Goal: Information Seeking & Learning: Learn about a topic

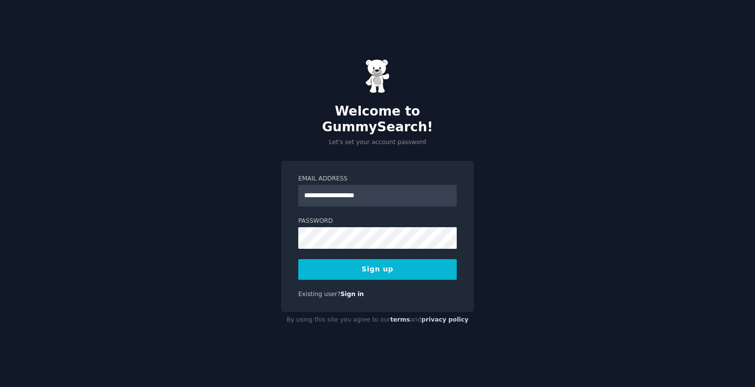
type input "**********"
click at [298, 259] on button "Sign up" at bounding box center [377, 269] width 158 height 21
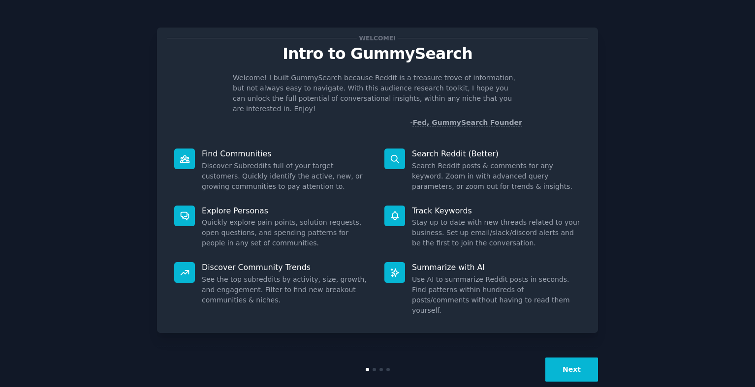
click at [581, 358] on button "Next" at bounding box center [571, 370] width 53 height 24
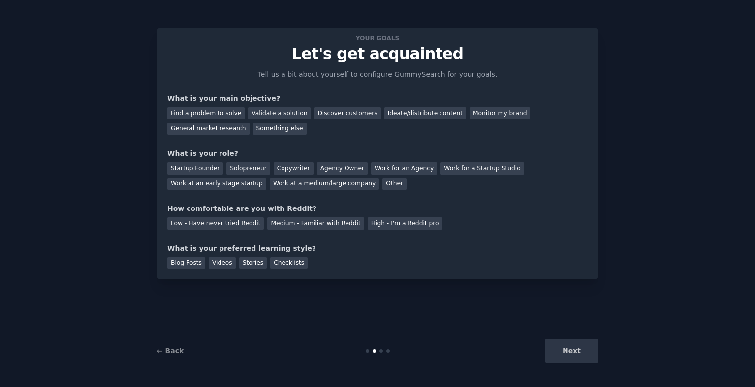
click at [581, 356] on div "Next" at bounding box center [524, 351] width 147 height 24
click at [234, 117] on div "Find a problem to solve" at bounding box center [205, 113] width 77 height 12
click at [244, 170] on div "Solopreneur" at bounding box center [247, 168] width 43 height 12
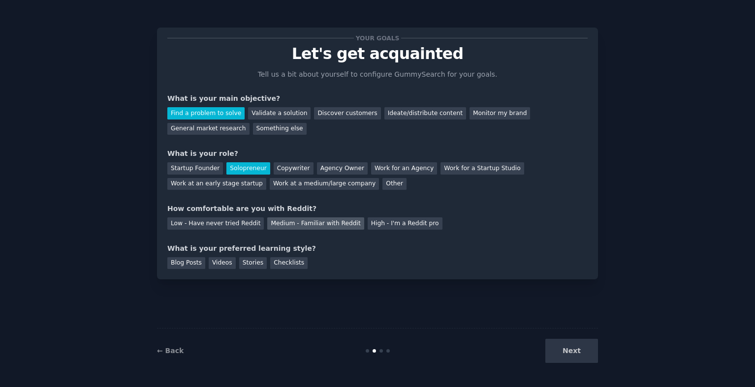
click at [318, 228] on div "Medium - Familiar with Reddit" at bounding box center [315, 223] width 96 height 12
click at [250, 265] on div "Stories" at bounding box center [253, 263] width 28 height 12
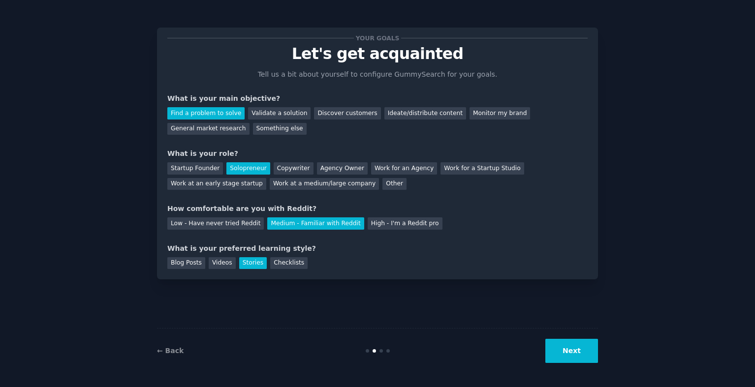
click at [584, 358] on button "Next" at bounding box center [571, 351] width 53 height 24
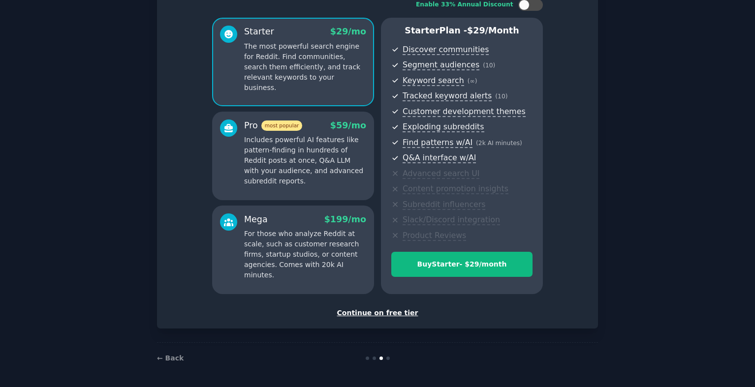
scroll to position [71, 0]
click at [389, 314] on div "Continue on free tier" at bounding box center [377, 312] width 420 height 10
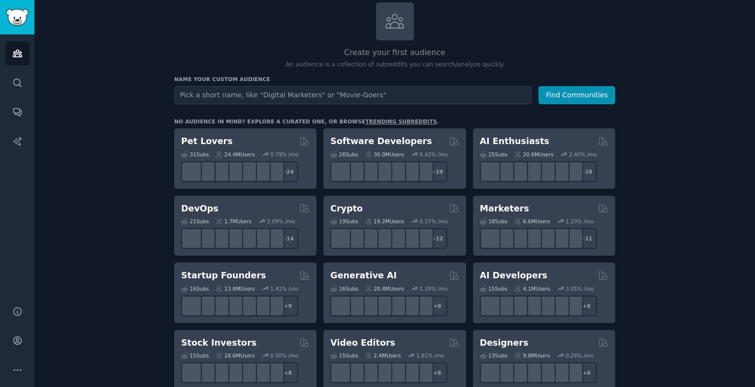
scroll to position [65, 0]
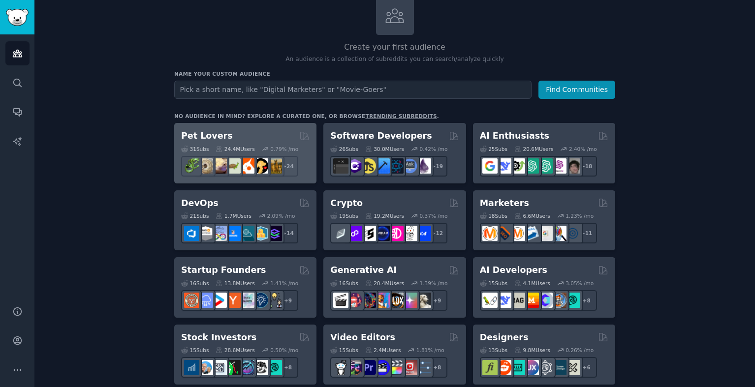
click at [235, 131] on div "Pet Lovers" at bounding box center [245, 136] width 128 height 12
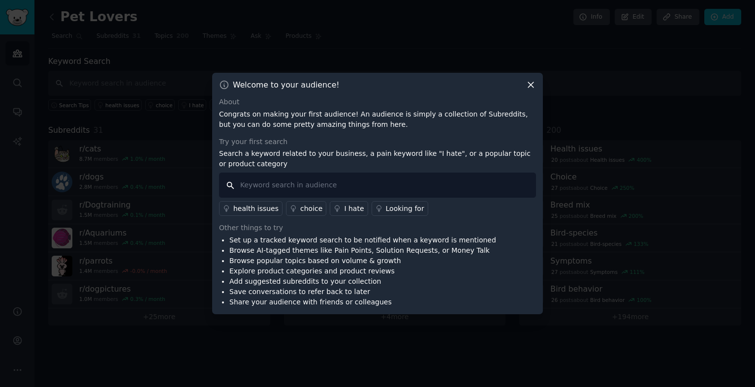
click at [303, 185] on input "text" at bounding box center [377, 185] width 317 height 25
type input "a"
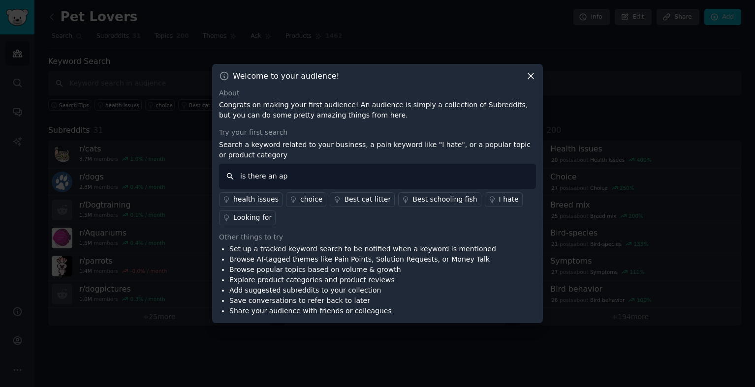
type input "is there an app"
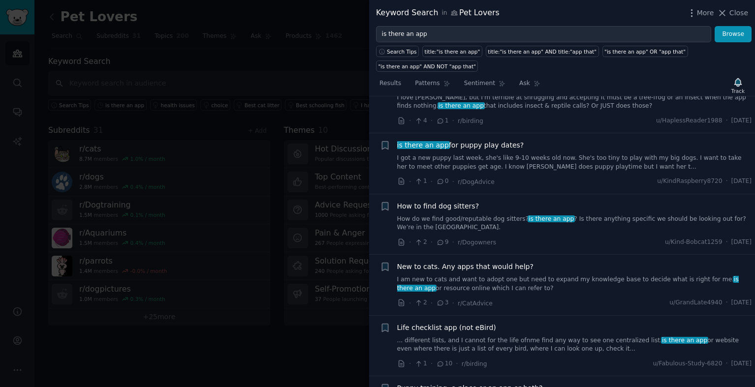
scroll to position [514, 0]
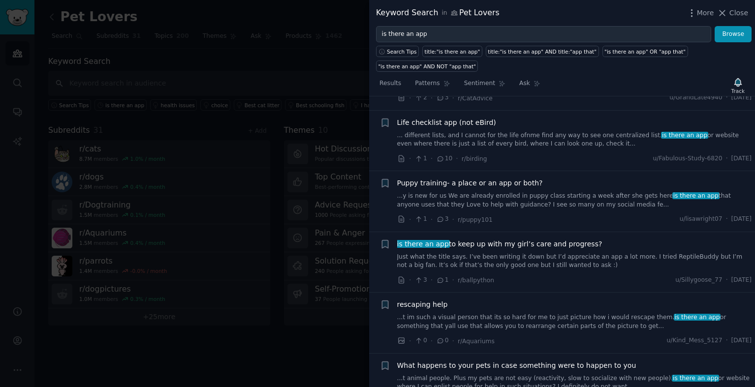
click at [316, 323] on div at bounding box center [377, 193] width 755 height 387
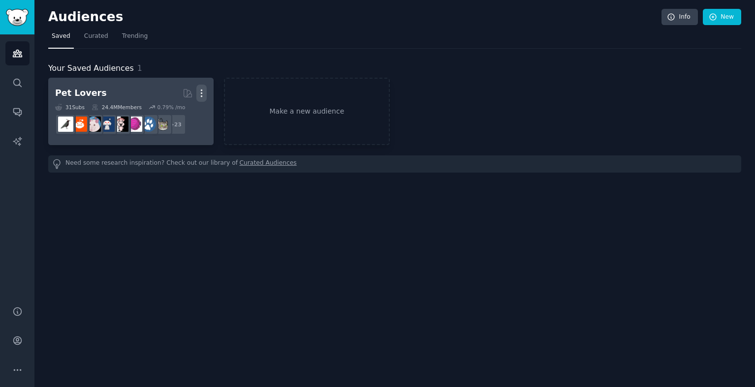
click at [198, 91] on icon "button" at bounding box center [201, 93] width 10 height 10
click at [171, 114] on p "Delete" at bounding box center [174, 114] width 23 height 10
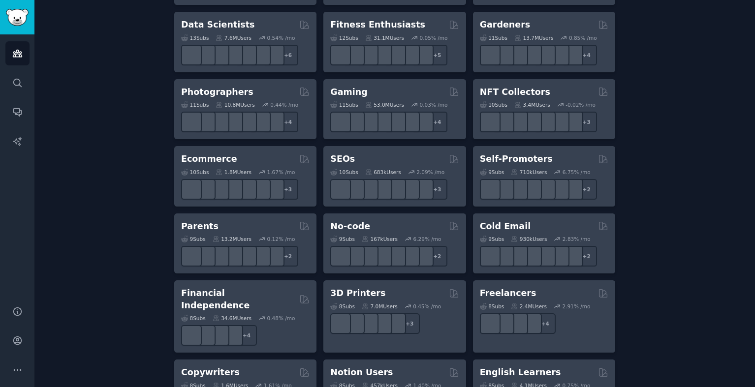
scroll to position [443, 0]
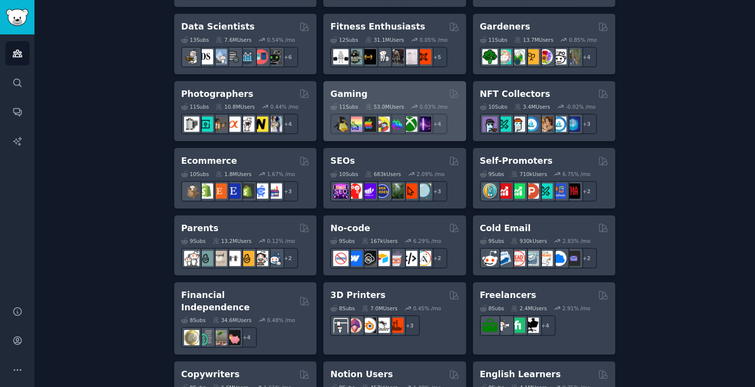
click at [379, 97] on div "Gaming Curated by GummySearch" at bounding box center [394, 94] width 128 height 12
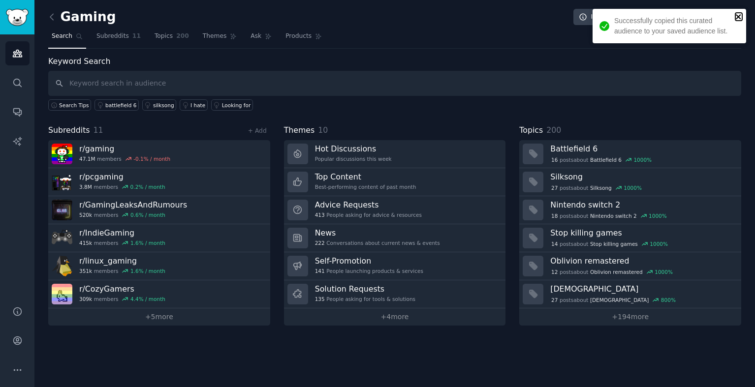
click at [739, 17] on icon "close" at bounding box center [738, 17] width 7 height 8
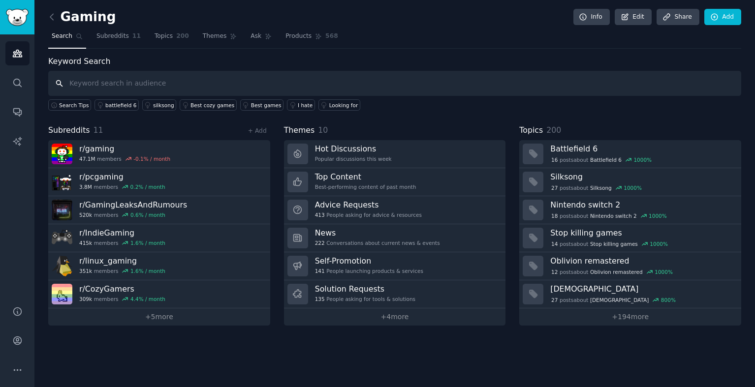
click at [528, 89] on input "text" at bounding box center [394, 83] width 693 height 25
type input "is there an app for"
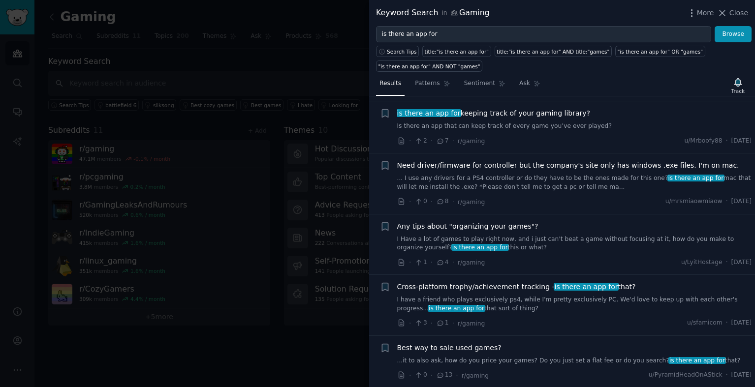
scroll to position [475, 0]
click at [262, 333] on div at bounding box center [377, 193] width 755 height 387
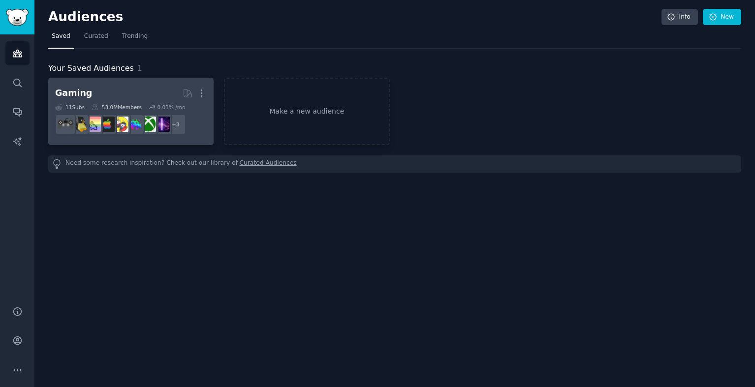
click at [207, 92] on link "Gaming Curated by GummySearch More 11 Sub s 53.0M Members 0.03 % /mo r/XboxGame…" at bounding box center [130, 111] width 165 height 67
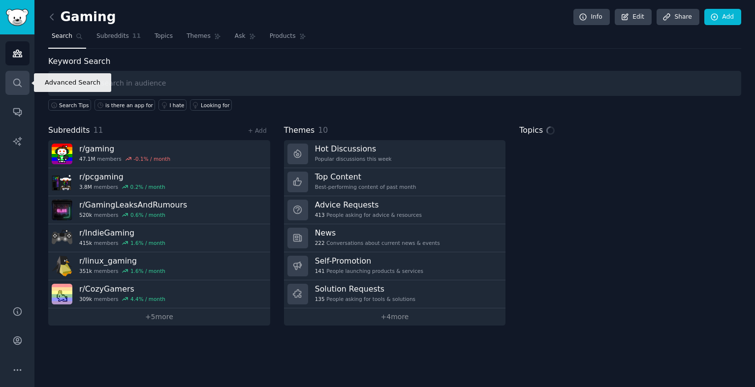
click at [24, 75] on link "Search" at bounding box center [17, 83] width 24 height 24
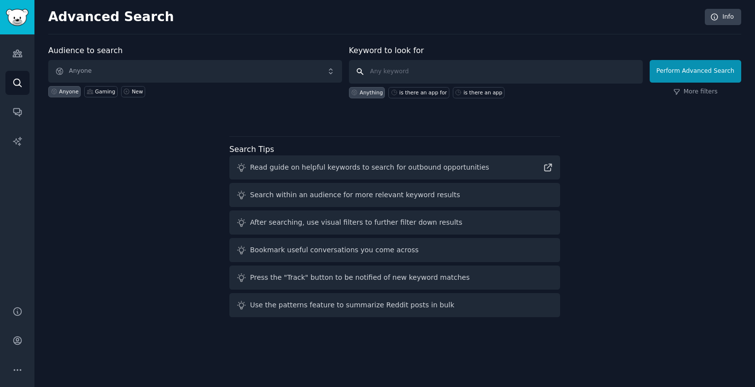
click at [432, 67] on input "text" at bounding box center [496, 72] width 294 height 24
click at [416, 96] on div "is there an app for" at bounding box center [418, 92] width 61 height 11
click at [485, 98] on div "Audience to search Anyone Anyone Gaming New Keyword to look for is there an app…" at bounding box center [394, 82] width 693 height 74
click at [485, 95] on div "is there an app" at bounding box center [482, 92] width 39 height 7
type input "is there an app"
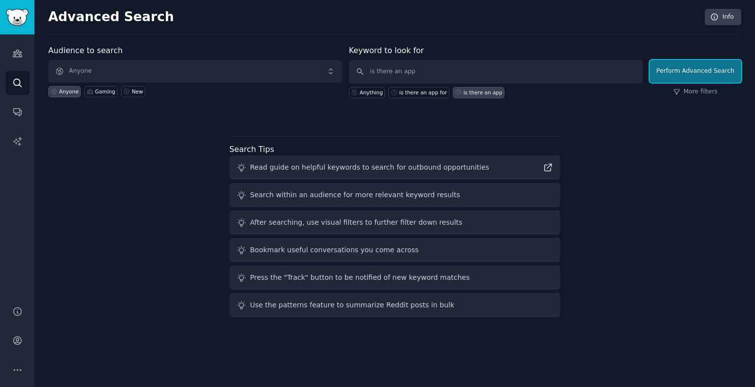
click at [704, 68] on button "Perform Advanced Search" at bounding box center [694, 71] width 91 height 23
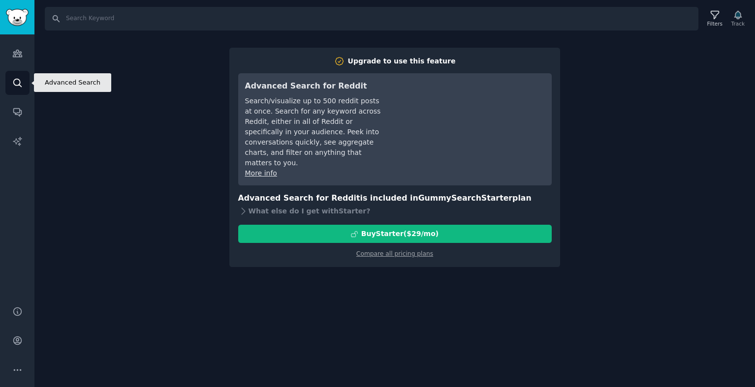
click at [18, 72] on link "Search" at bounding box center [17, 83] width 24 height 24
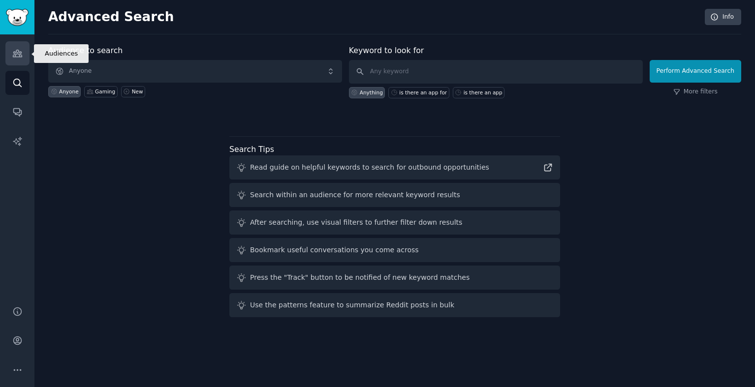
click at [18, 59] on link "Audiences" at bounding box center [17, 53] width 24 height 24
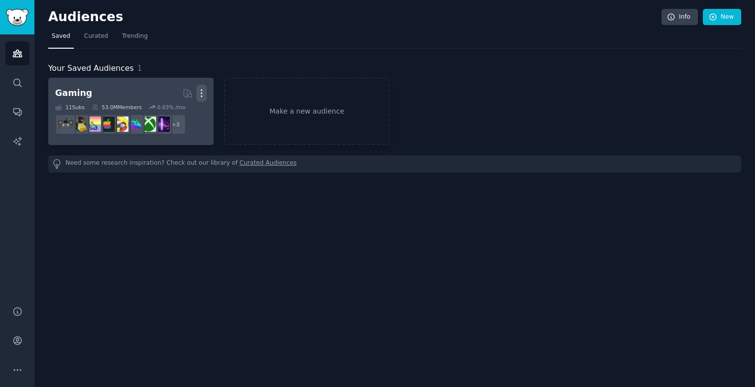
click at [197, 92] on icon "button" at bounding box center [201, 93] width 10 height 10
click at [178, 118] on p "Delete" at bounding box center [174, 114] width 23 height 10
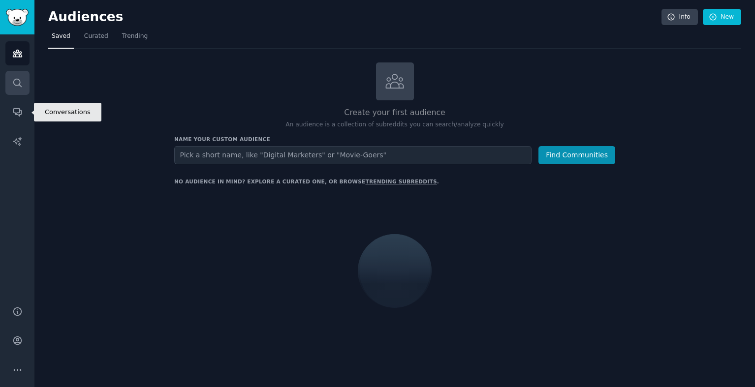
click at [26, 82] on link "Search" at bounding box center [17, 83] width 24 height 24
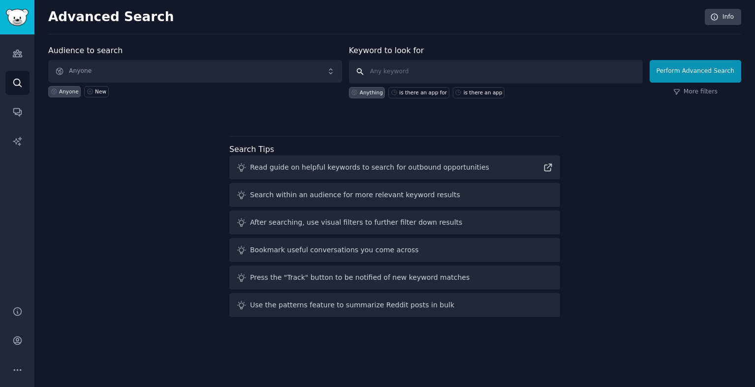
click at [389, 73] on input "text" at bounding box center [496, 72] width 294 height 24
drag, startPoint x: 4, startPoint y: 49, endPoint x: 11, endPoint y: 46, distance: 7.5
click at [9, 48] on div "Audiences Search Conversations AI Reports" at bounding box center [17, 164] width 34 height 260
click at [11, 46] on link "Audiences" at bounding box center [17, 53] width 24 height 24
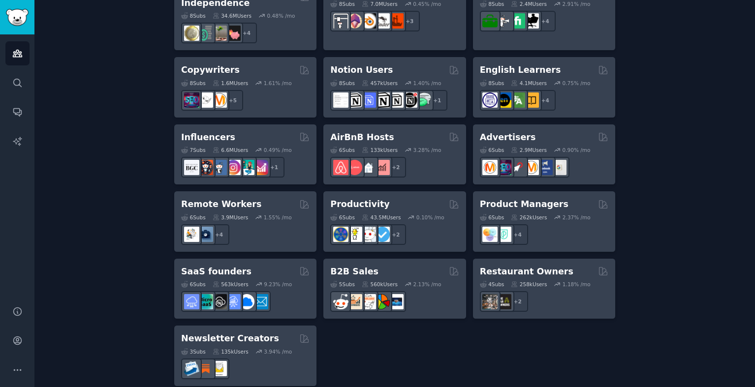
scroll to position [404, 0]
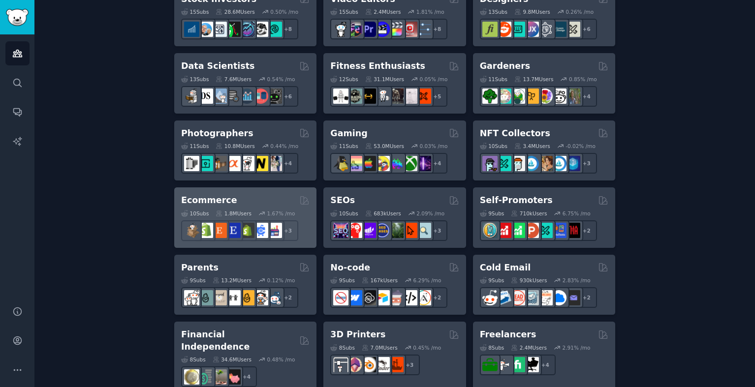
click at [259, 196] on div "Ecommerce" at bounding box center [245, 200] width 128 height 12
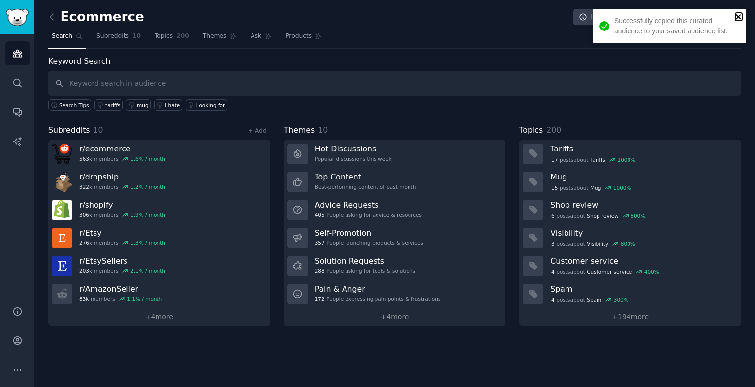
click at [739, 17] on icon "close" at bounding box center [738, 17] width 7 height 8
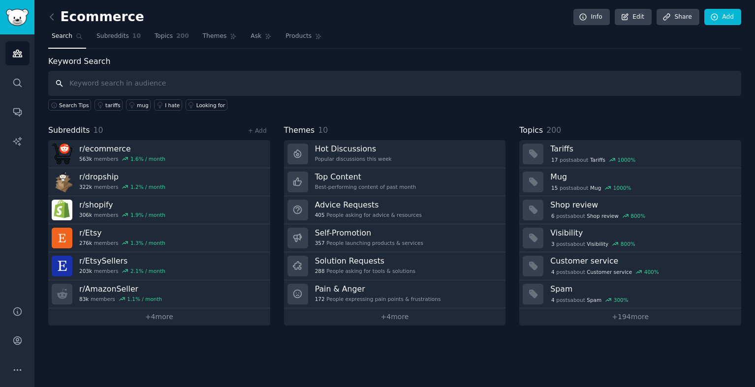
click at [409, 84] on input "text" at bounding box center [394, 83] width 693 height 25
type input "is there an app"
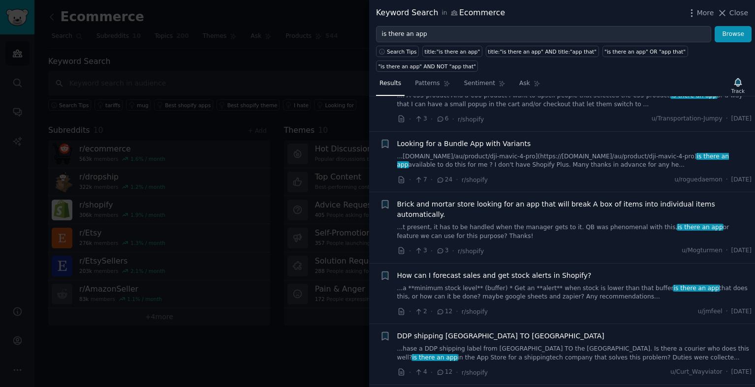
scroll to position [542, 0]
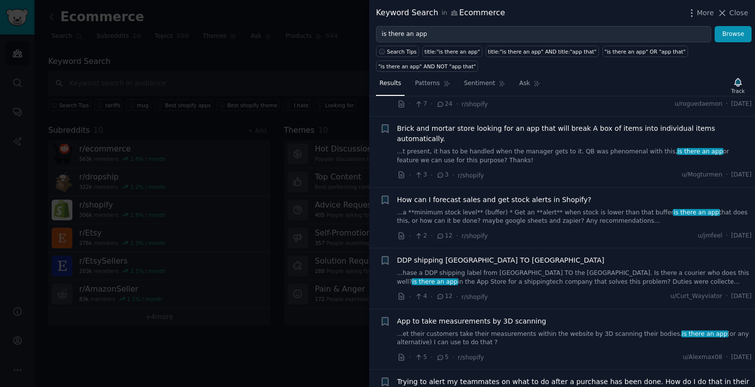
click at [334, 303] on div at bounding box center [377, 193] width 755 height 387
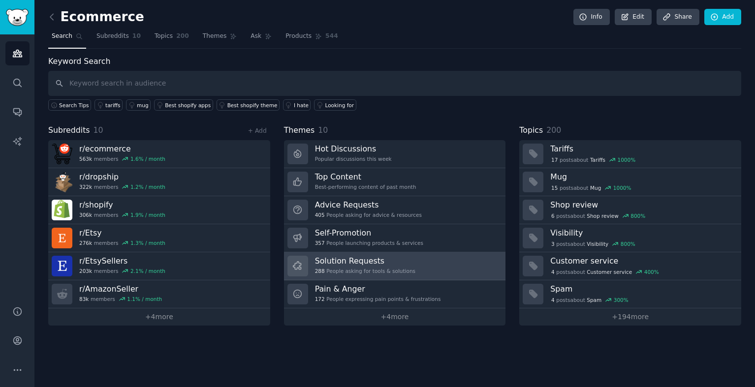
click at [391, 268] on div "288 People asking for tools & solutions" at bounding box center [365, 271] width 100 height 7
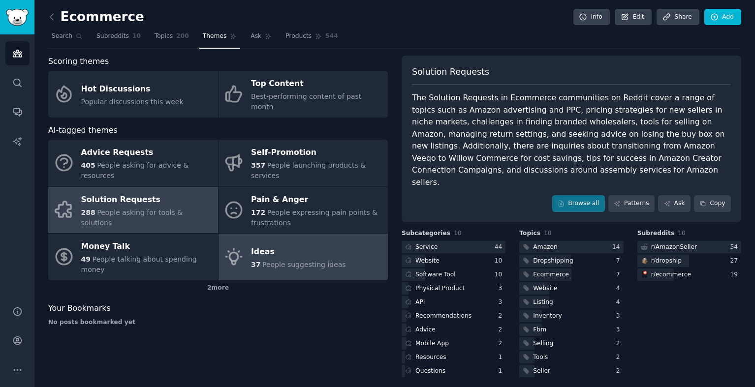
click at [316, 261] on span "People suggesting ideas" at bounding box center [304, 265] width 84 height 8
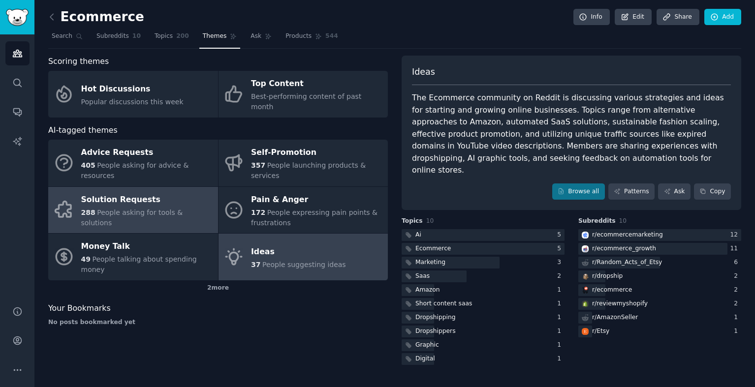
click at [183, 209] on span "People asking for tools & solutions" at bounding box center [132, 218] width 102 height 18
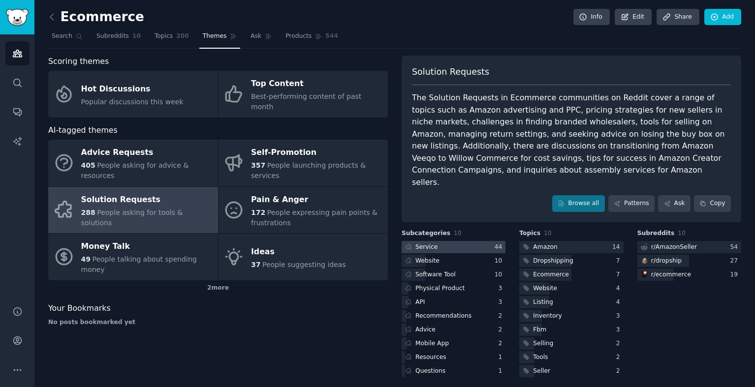
click at [459, 241] on div at bounding box center [453, 247] width 104 height 12
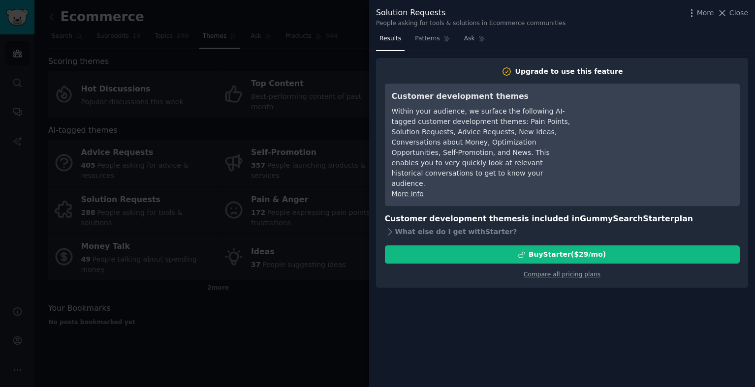
click at [294, 226] on div at bounding box center [377, 193] width 755 height 387
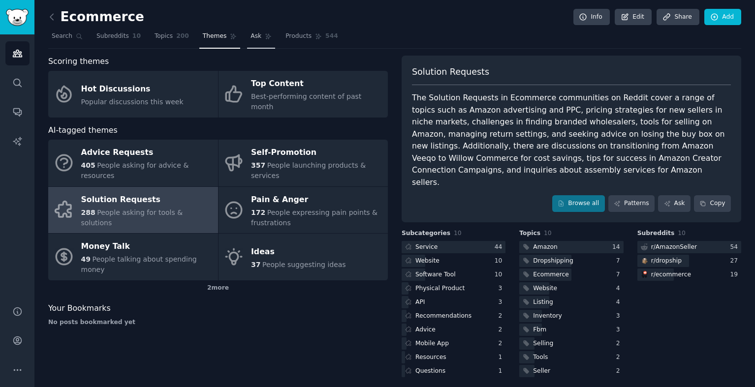
click at [250, 36] on span "Ask" at bounding box center [255, 36] width 11 height 9
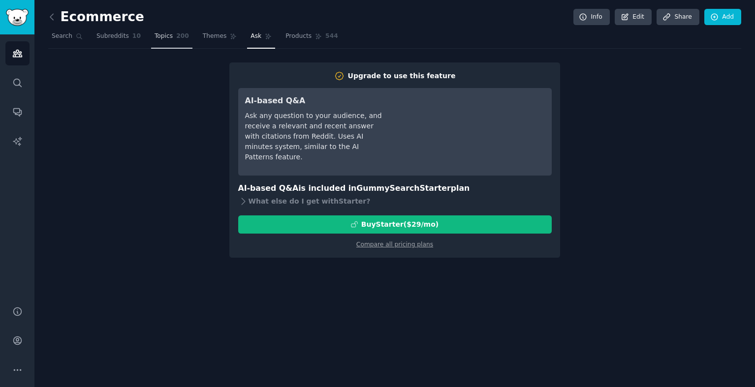
click at [160, 35] on span "Topics" at bounding box center [163, 36] width 18 height 9
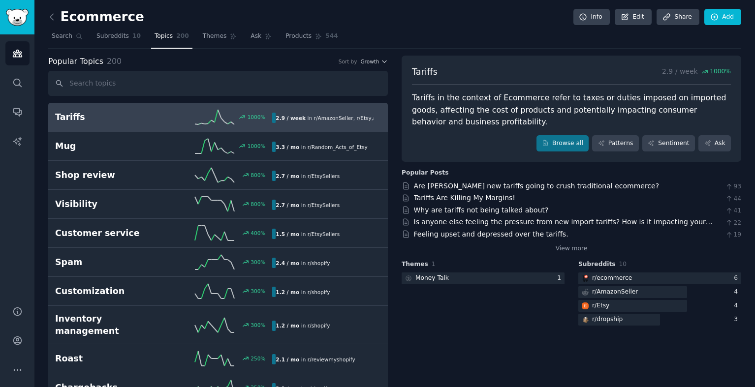
click at [20, 34] on div "Audiences Search Conversations AI Reports" at bounding box center [17, 164] width 34 height 260
click at [21, 27] on link "Sidebar" at bounding box center [17, 17] width 34 height 34
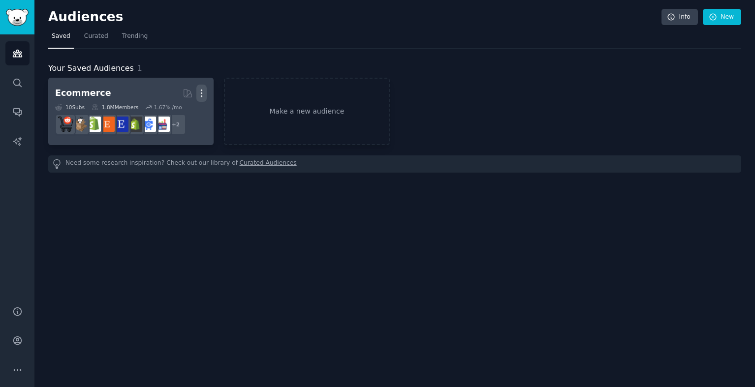
click at [202, 90] on icon "button" at bounding box center [201, 93] width 1 height 7
click at [176, 115] on p "Delete" at bounding box center [174, 114] width 23 height 10
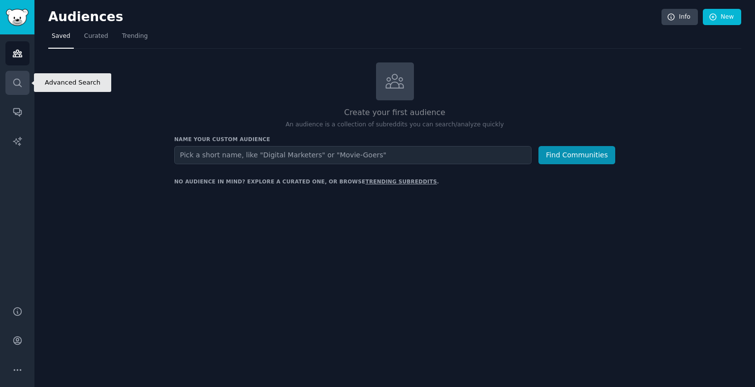
click at [16, 83] on icon "Sidebar" at bounding box center [17, 83] width 10 height 10
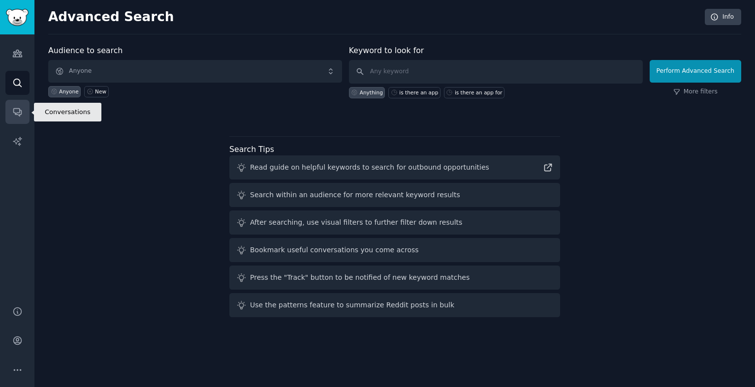
click at [19, 106] on link "Conversations" at bounding box center [17, 112] width 24 height 24
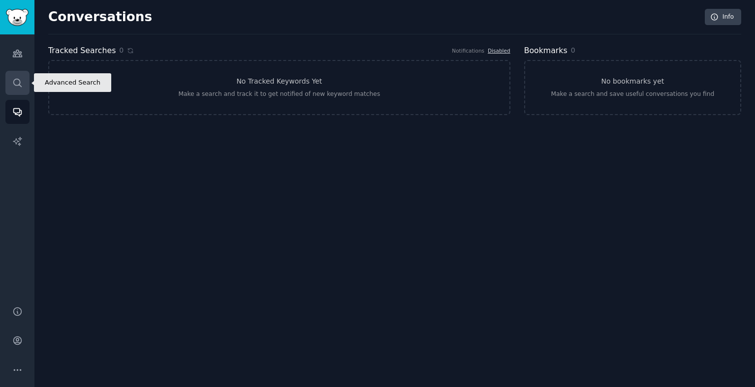
click at [21, 74] on link "Search" at bounding box center [17, 83] width 24 height 24
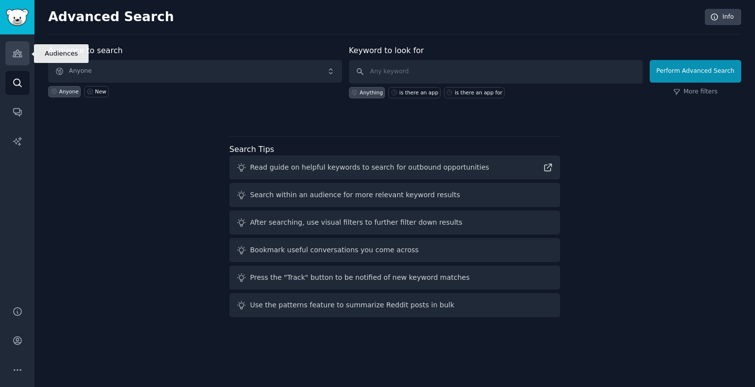
click at [26, 48] on link "Audiences" at bounding box center [17, 53] width 24 height 24
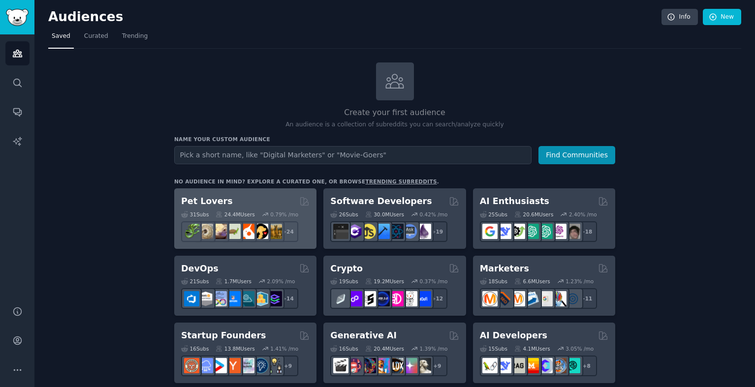
click at [231, 201] on div "Pet Lovers" at bounding box center [245, 201] width 128 height 12
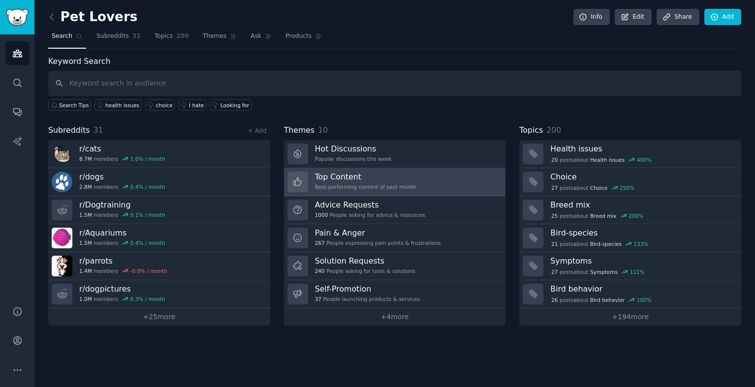
click at [382, 180] on h3 "Top Content" at bounding box center [365, 177] width 101 height 10
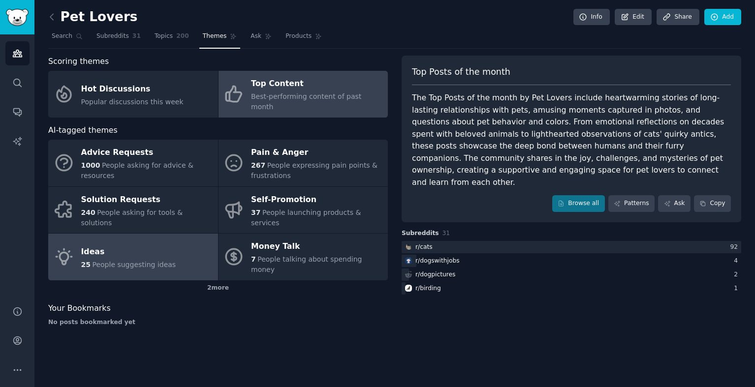
click at [176, 234] on link "Ideas 25 People suggesting ideas" at bounding box center [133, 257] width 170 height 47
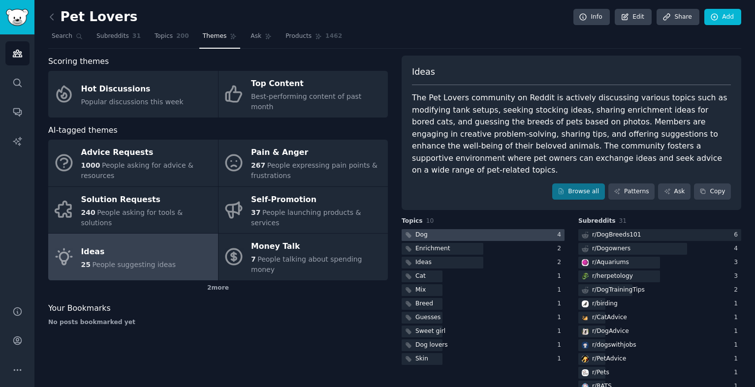
click at [456, 229] on div at bounding box center [482, 235] width 163 height 12
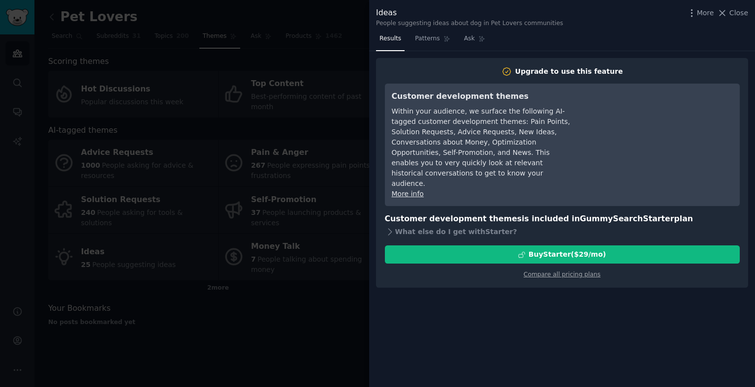
click at [317, 221] on div at bounding box center [377, 193] width 755 height 387
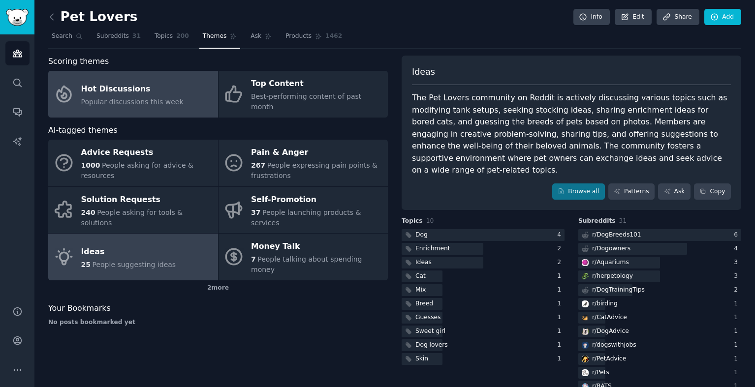
click at [179, 99] on link "Hot Discussions Popular discussions this week" at bounding box center [133, 94] width 170 height 47
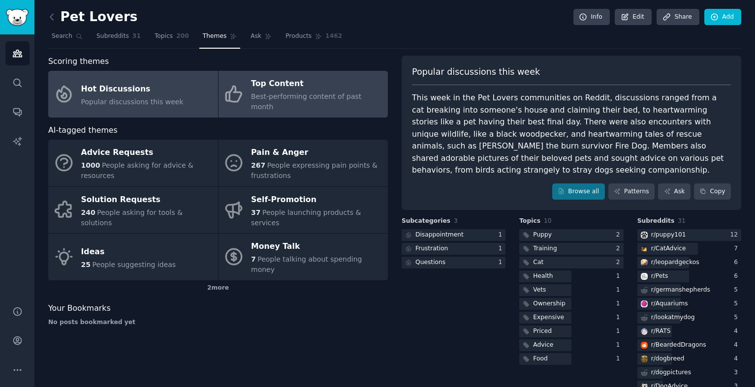
click at [345, 103] on link "Top Content Best-performing content of past month" at bounding box center [303, 94] width 170 height 47
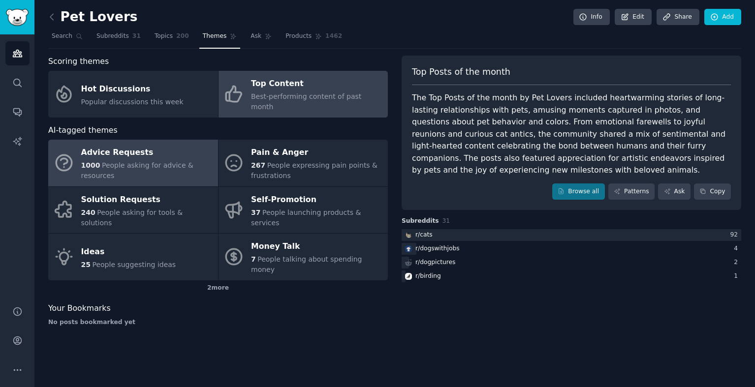
click at [190, 160] on div "1000 People asking for advice & resources" at bounding box center [147, 170] width 132 height 21
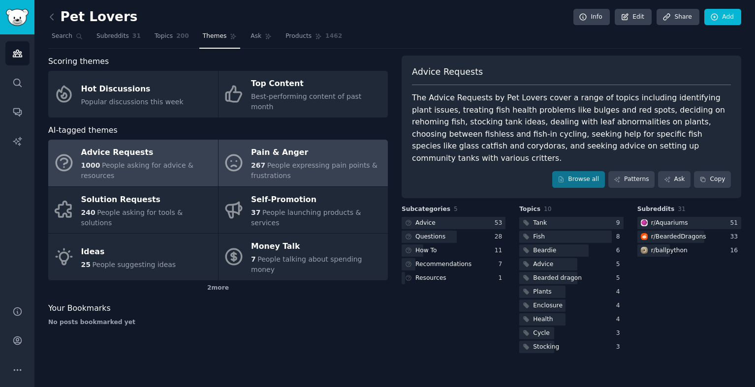
click at [256, 161] on span "267" at bounding box center [258, 165] width 14 height 8
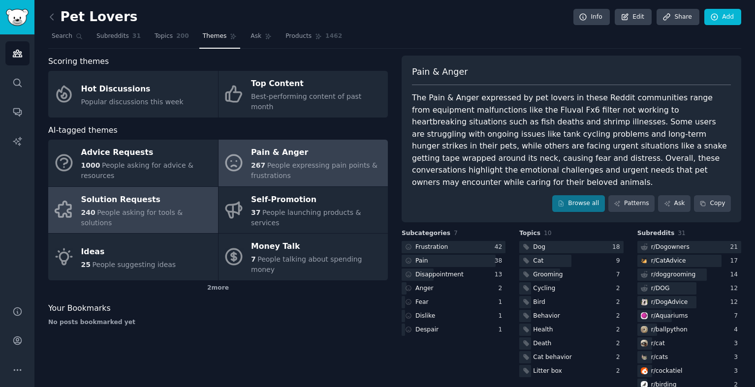
click at [183, 209] on span "People asking for tools & solutions" at bounding box center [132, 218] width 102 height 18
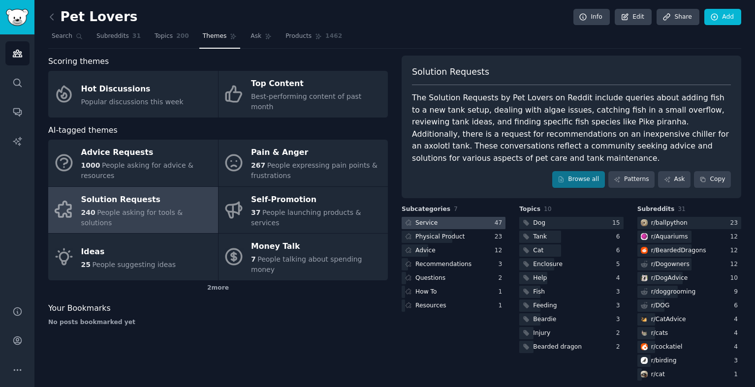
click at [487, 219] on div at bounding box center [453, 223] width 104 height 12
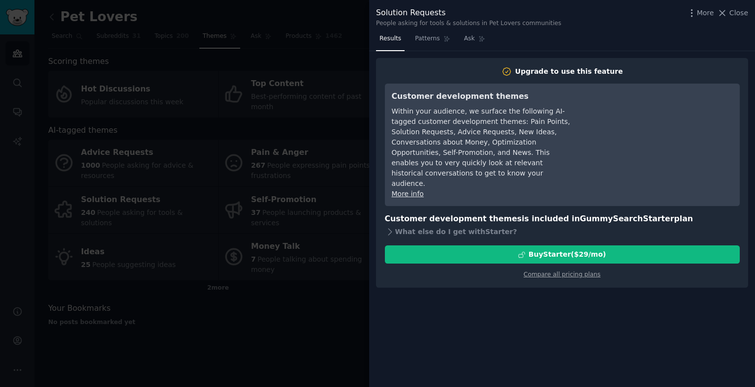
click at [320, 186] on div at bounding box center [377, 193] width 755 height 387
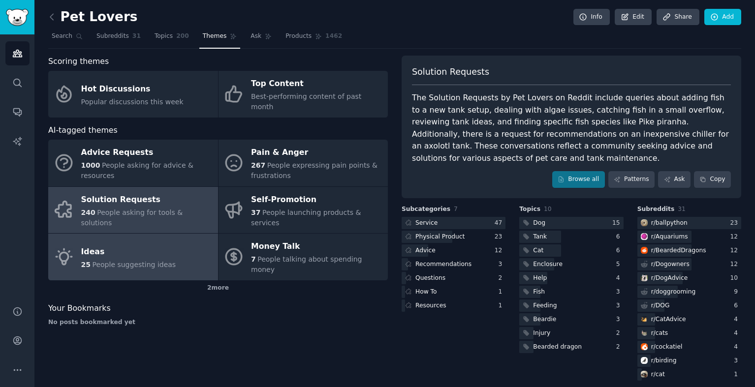
click at [152, 244] on div "Ideas" at bounding box center [128, 252] width 95 height 16
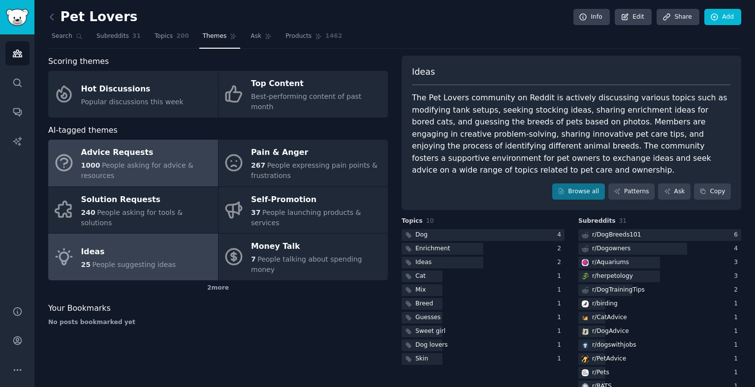
click at [158, 161] on div "1000 People asking for advice & resources" at bounding box center [147, 170] width 132 height 21
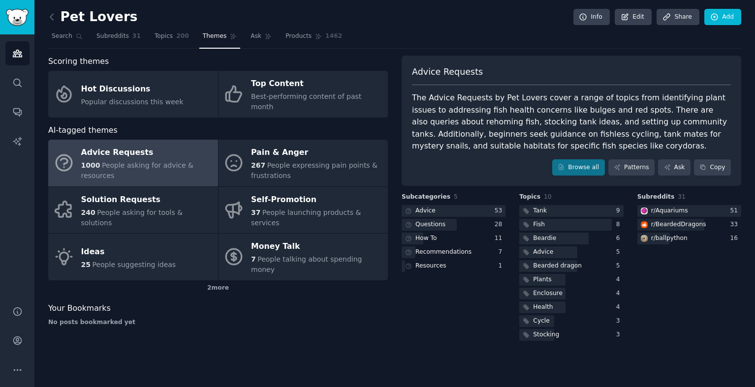
click at [180, 50] on div "Pet Lovers Info Edit Share Add Search Subreddits 31 Topics 200 Themes Ask Produ…" at bounding box center [394, 178] width 693 height 329
click at [180, 45] on link "Topics 200" at bounding box center [171, 39] width 41 height 20
